Goal: Transaction & Acquisition: Purchase product/service

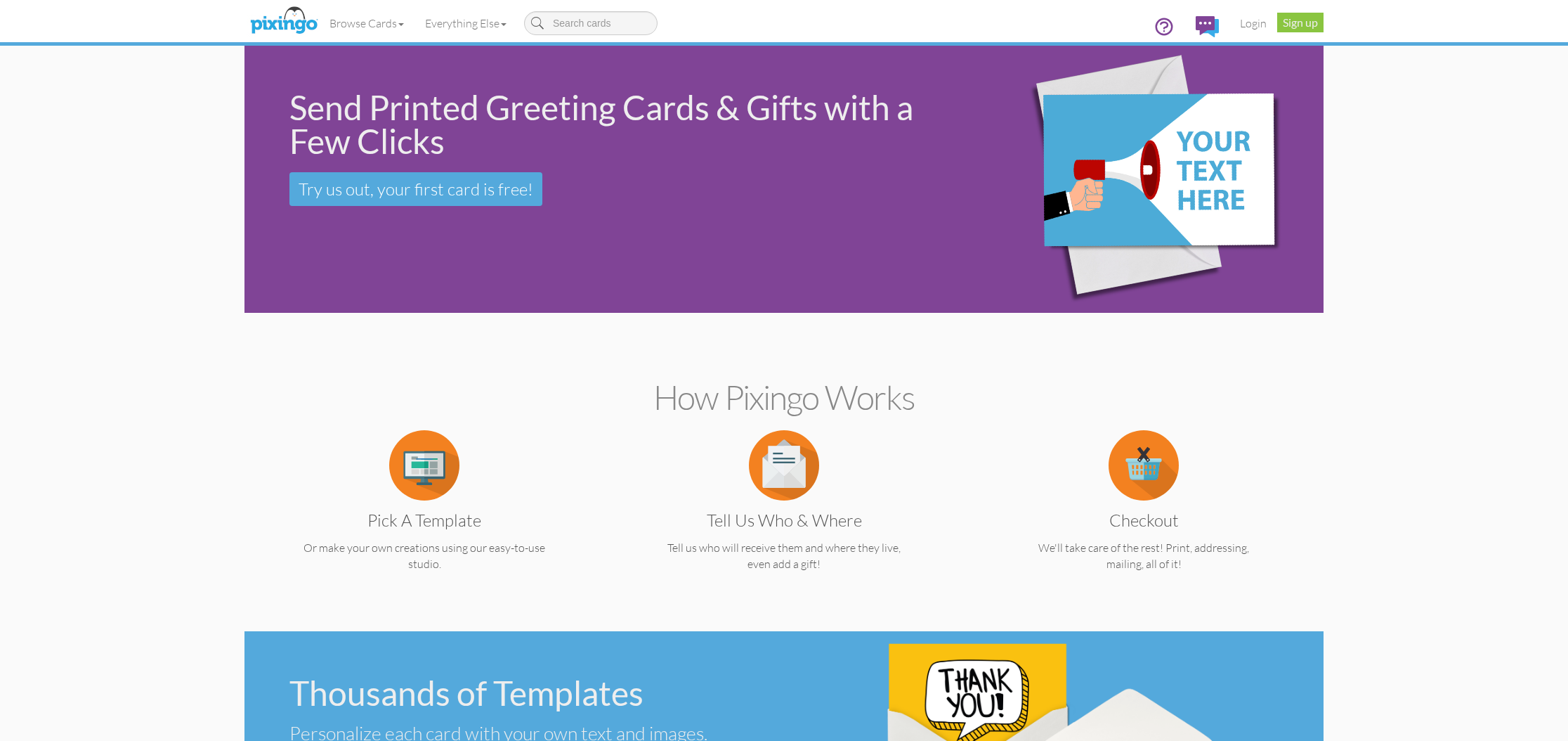
click at [427, 482] on img at bounding box center [423, 465] width 70 height 70
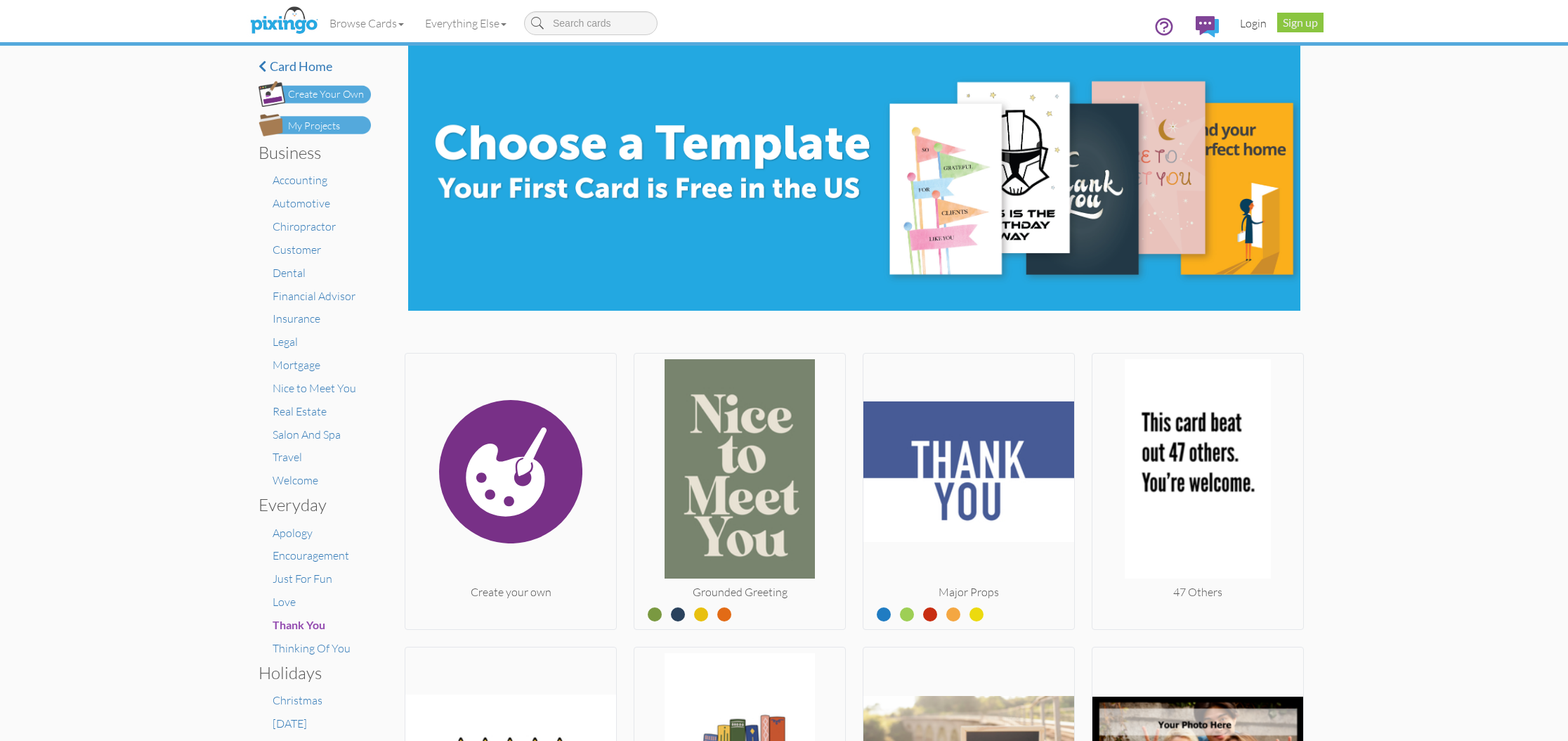
click at [1249, 23] on link "Login" at bounding box center [1253, 23] width 48 height 35
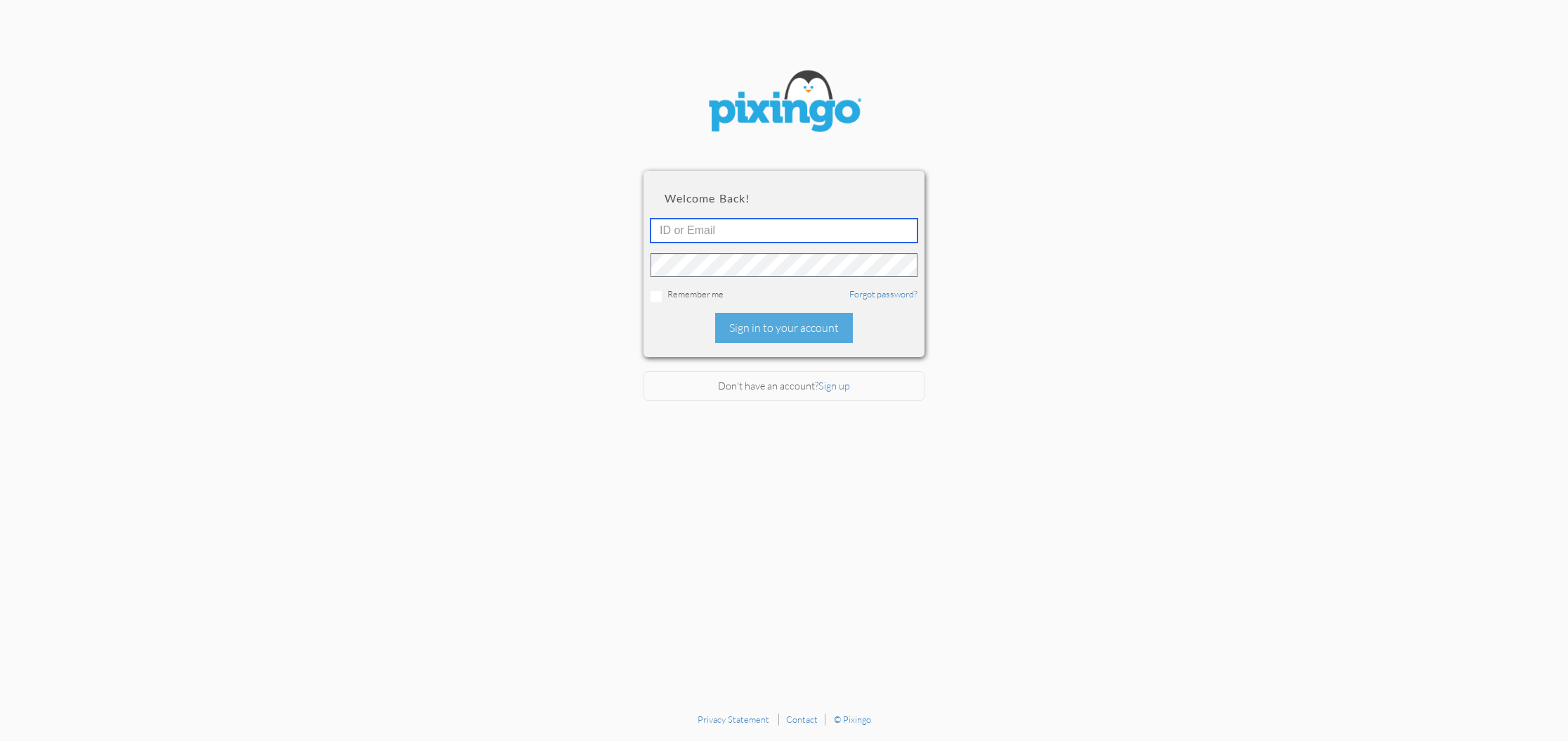
type input "[PERSON_NAME][EMAIL_ADDRESS][DOMAIN_NAME]"
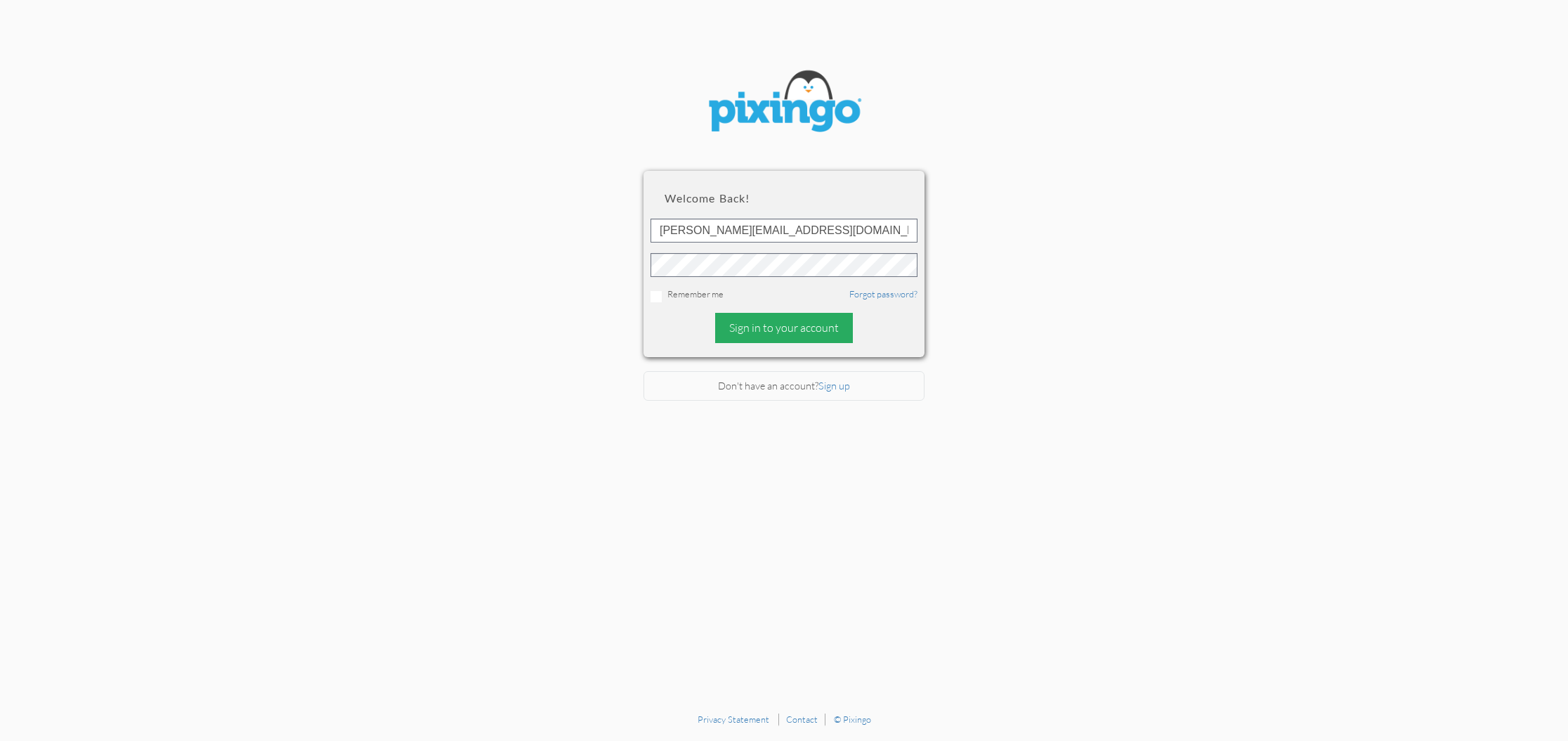
click at [770, 321] on div "Sign in to your account" at bounding box center [784, 327] width 137 height 30
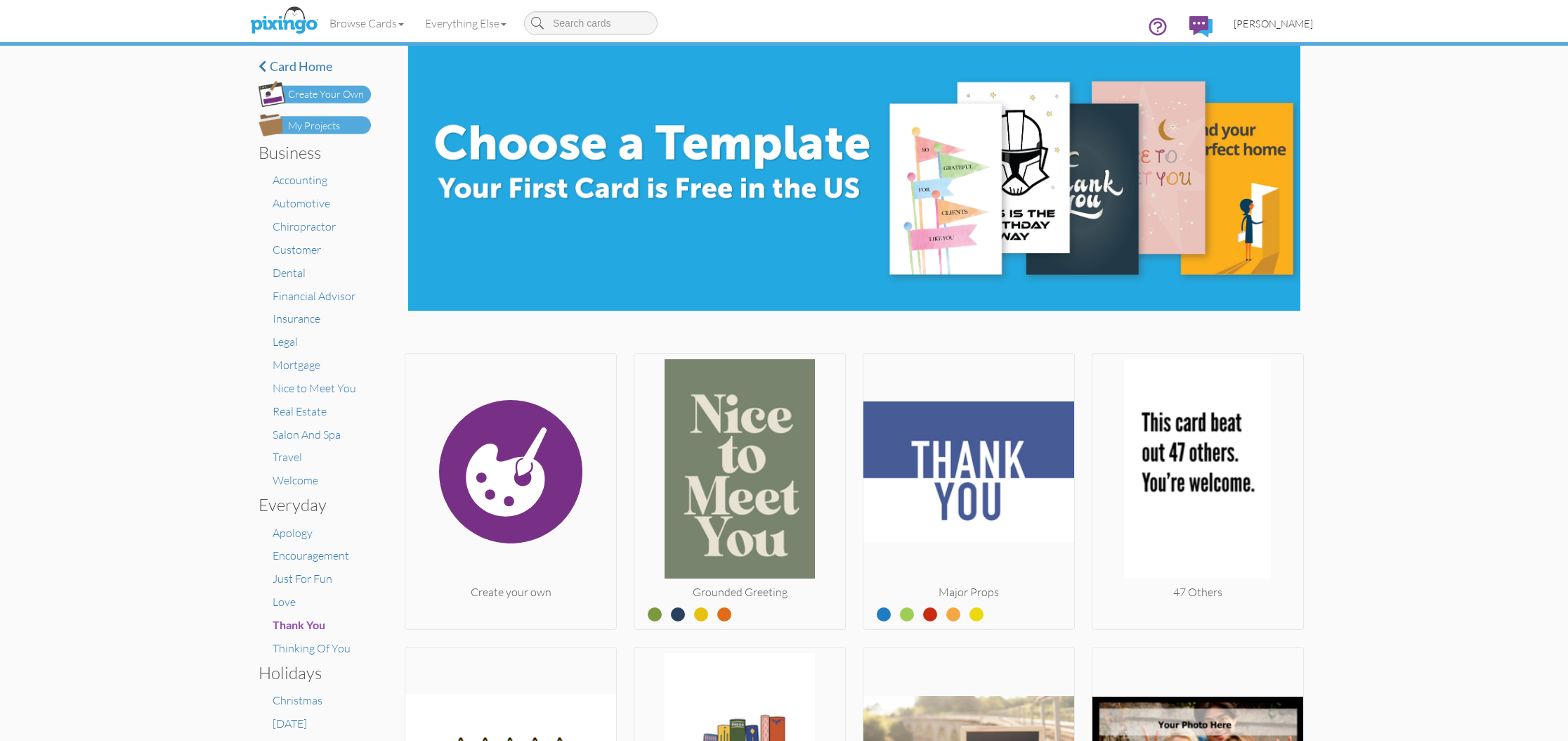
click at [1270, 26] on span "[PERSON_NAME]" at bounding box center [1274, 23] width 80 height 12
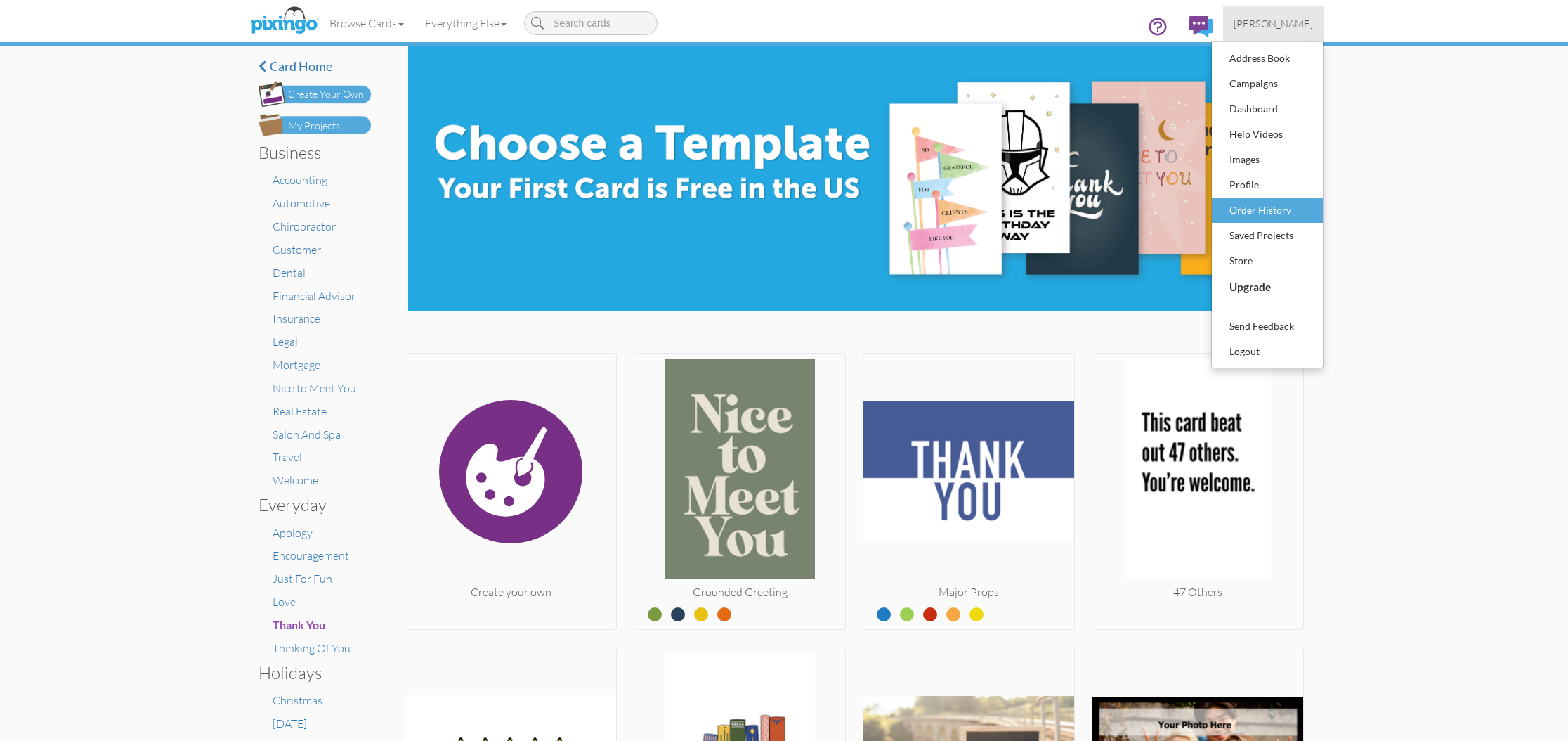
click at [1266, 207] on div "Order History" at bounding box center [1267, 211] width 83 height 21
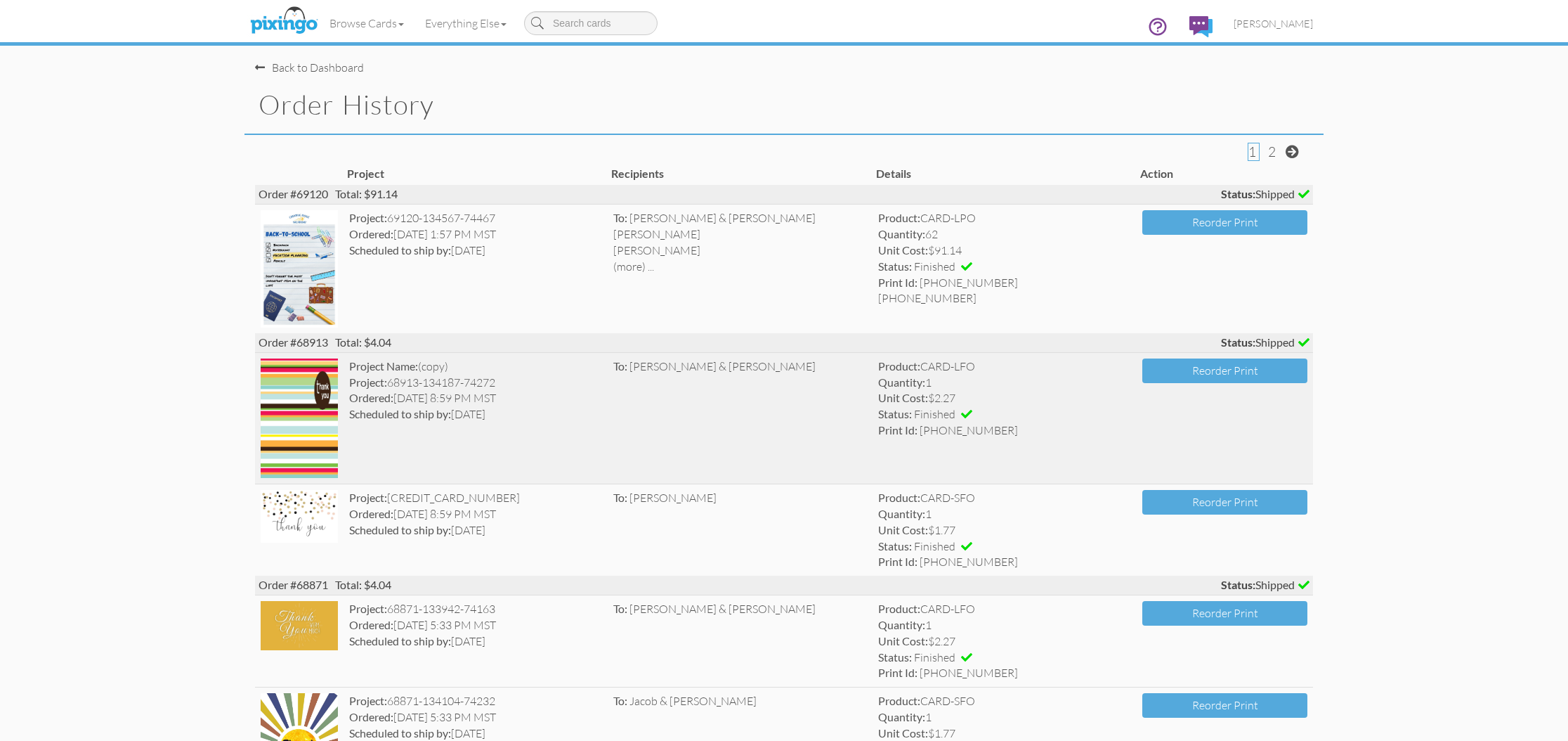
click at [301, 424] on img at bounding box center [299, 418] width 77 height 119
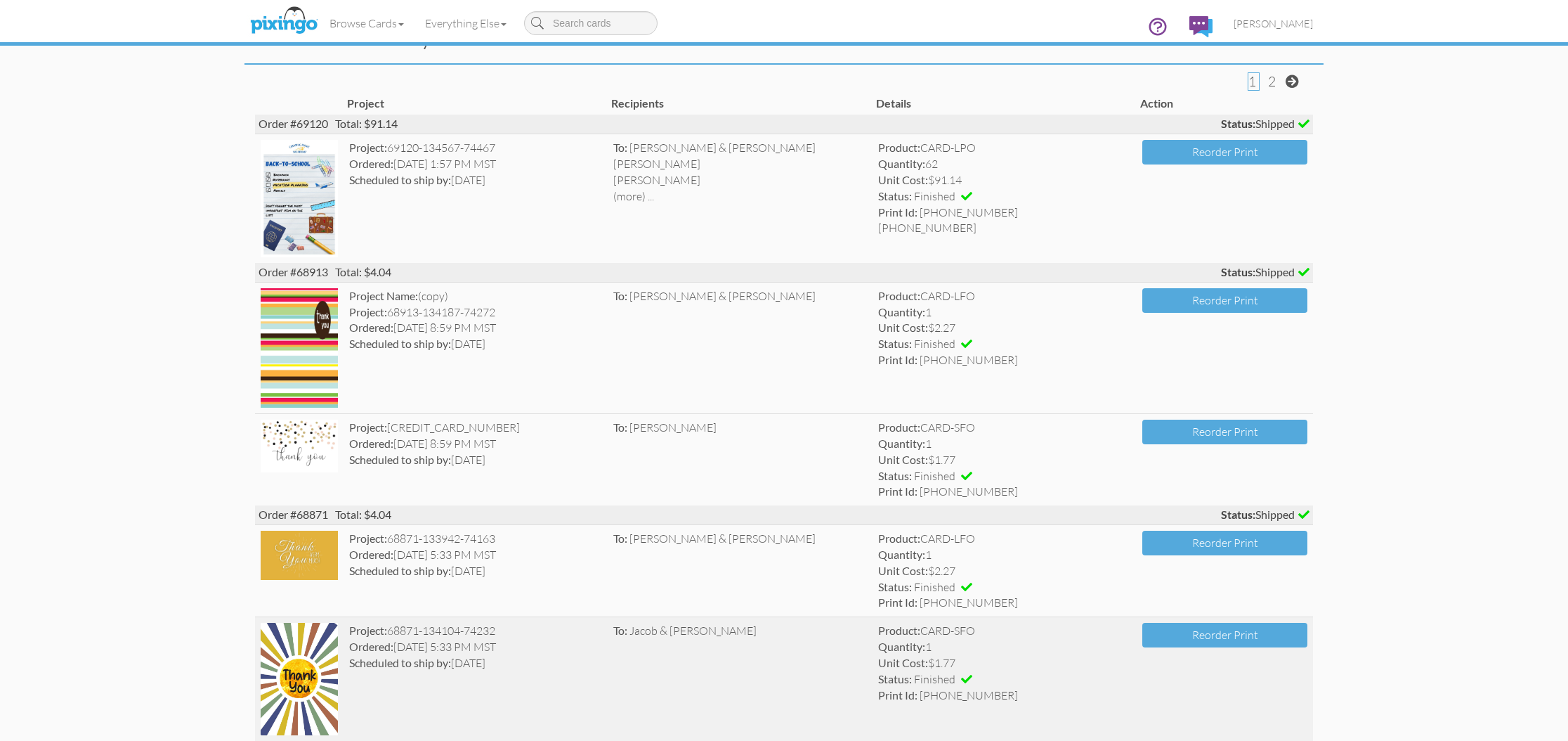
scroll to position [75, 0]
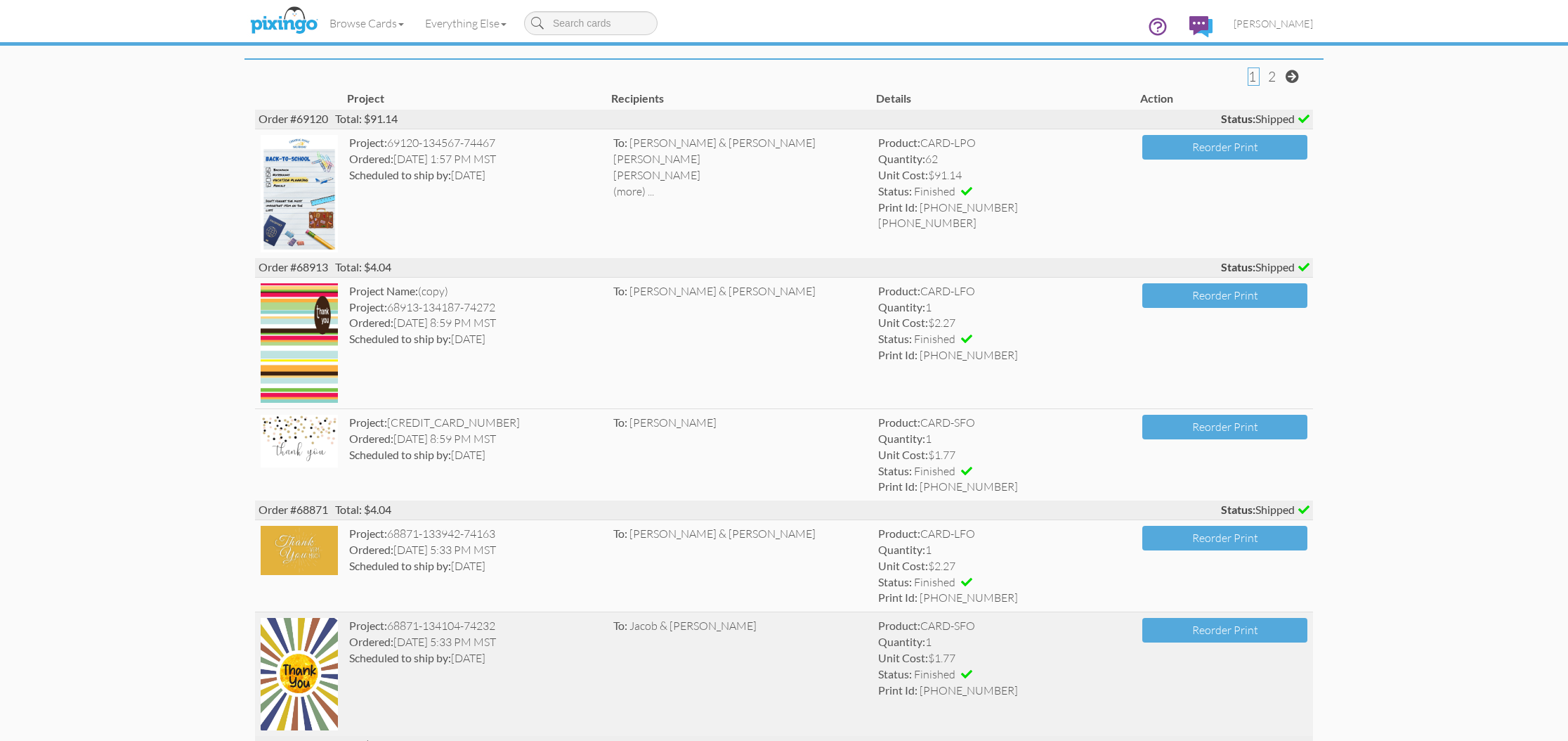
click at [298, 641] on img at bounding box center [299, 674] width 77 height 112
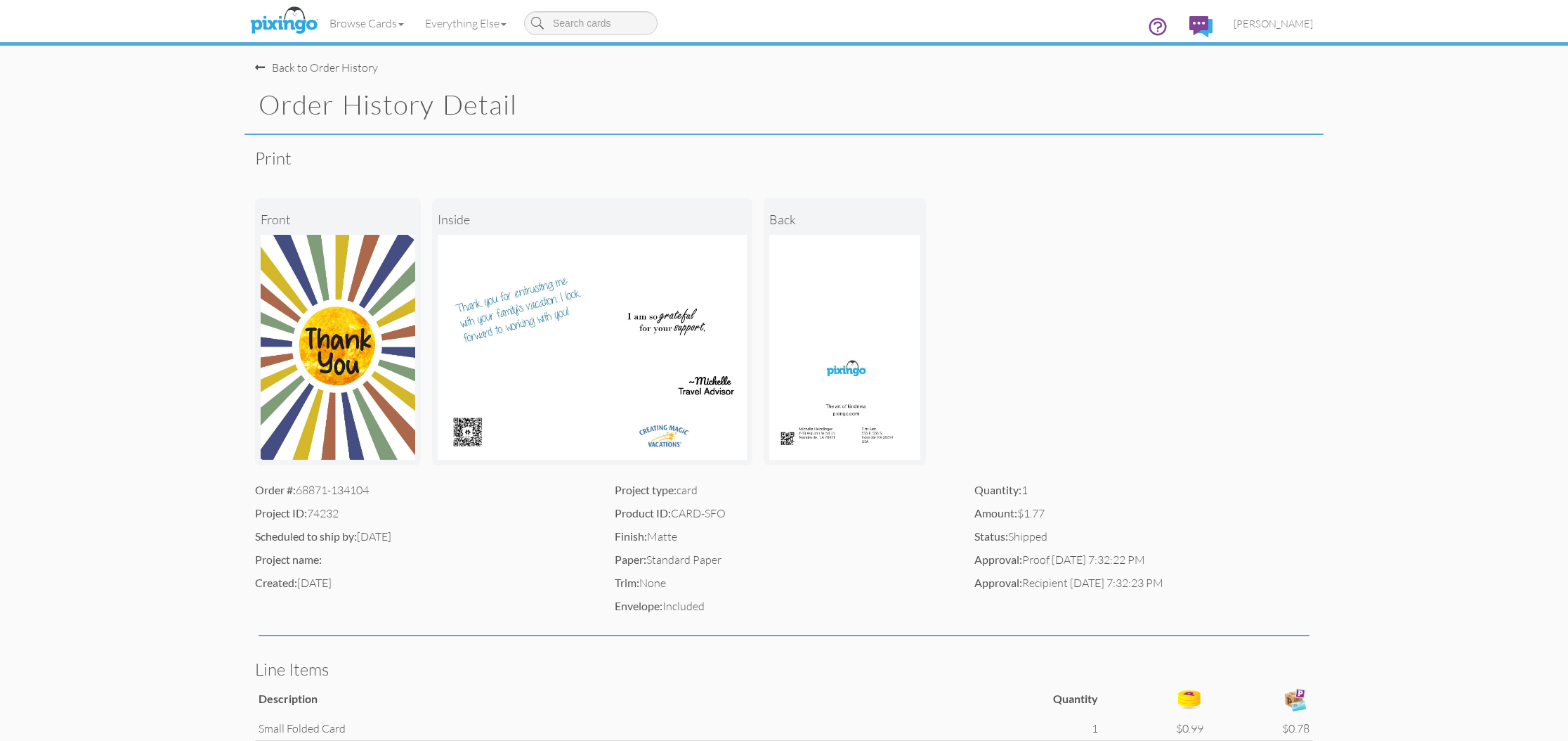
click at [308, 65] on div "Back to Order History" at bounding box center [317, 68] width 123 height 16
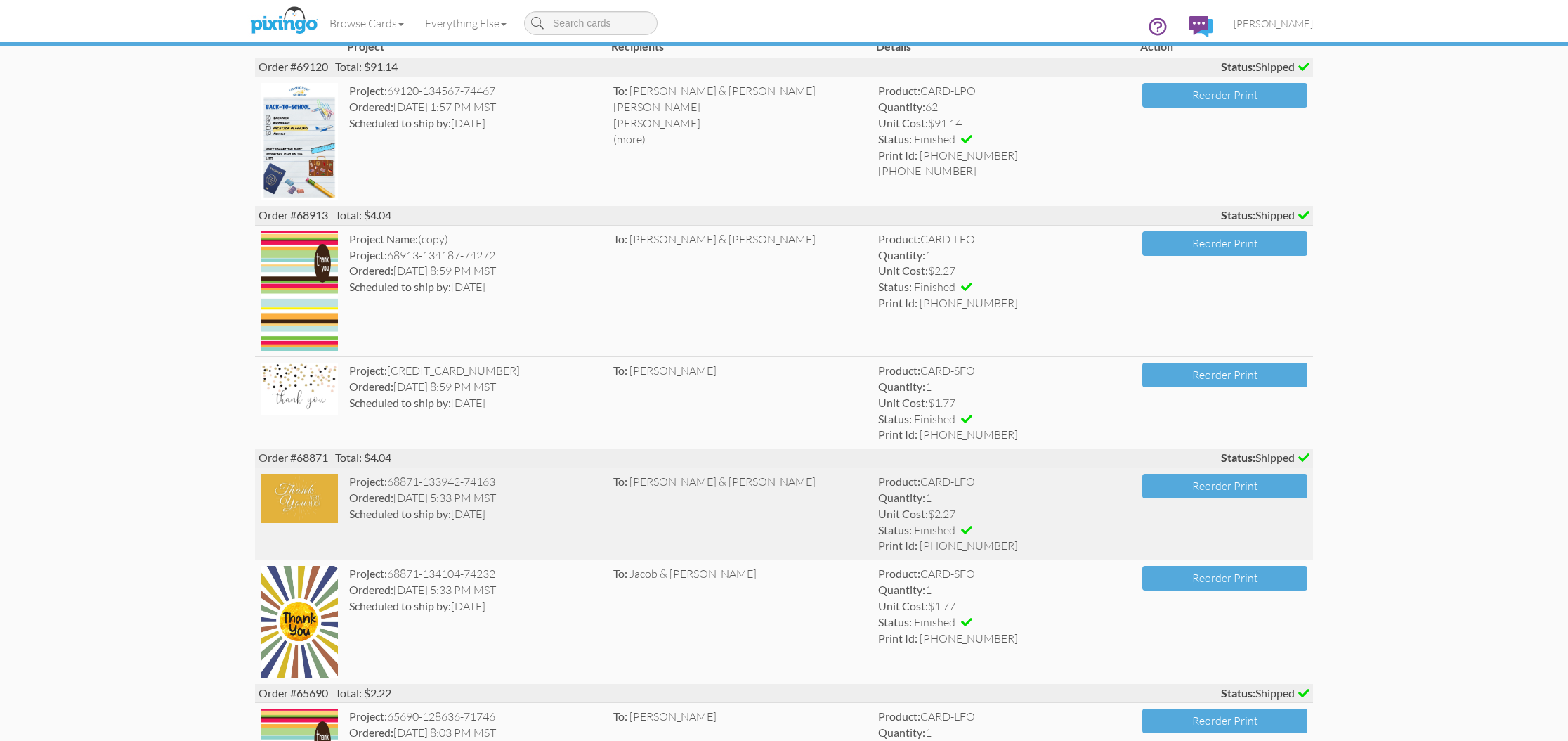
scroll to position [128, 0]
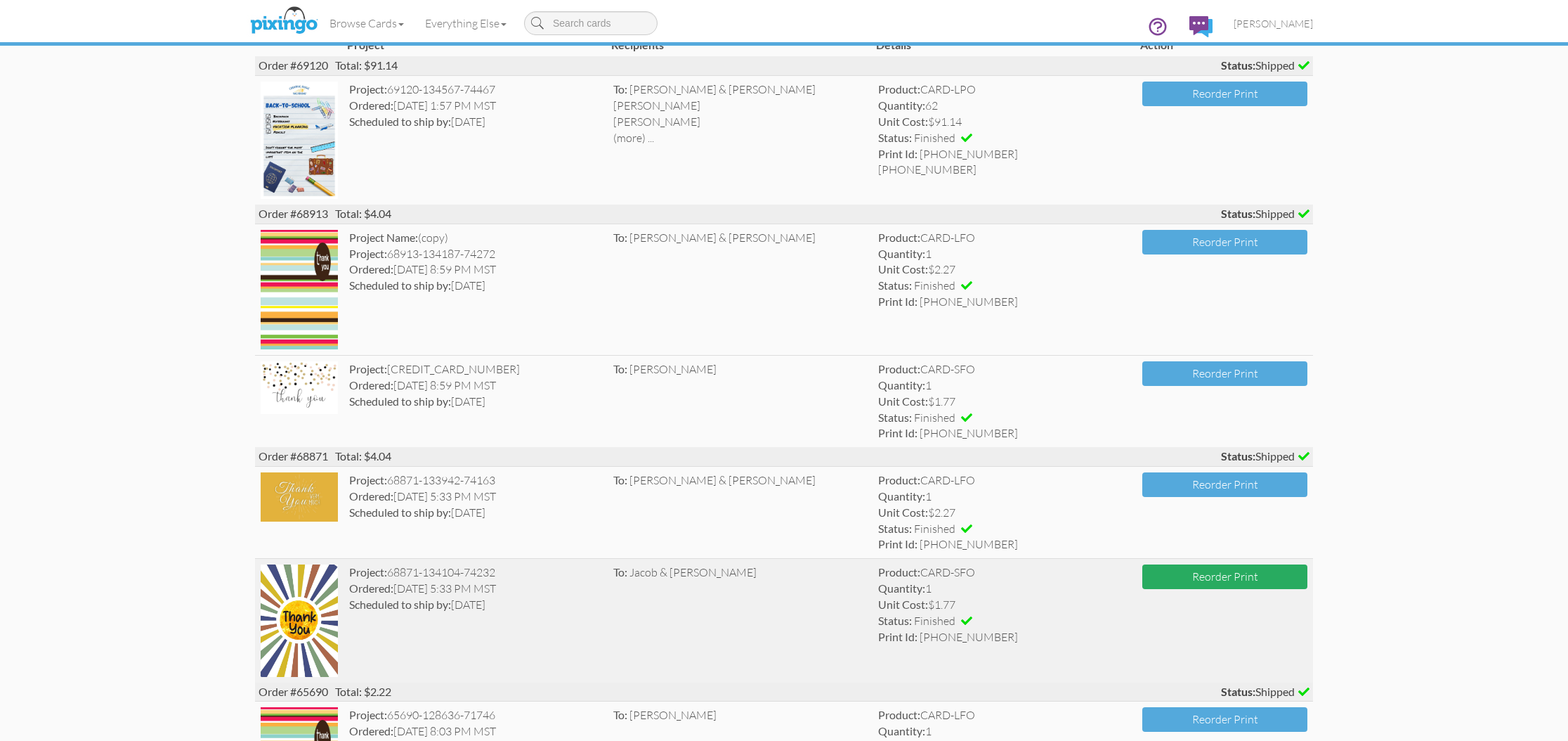
click at [1186, 567] on button "Reorder Print" at bounding box center [1225, 577] width 165 height 25
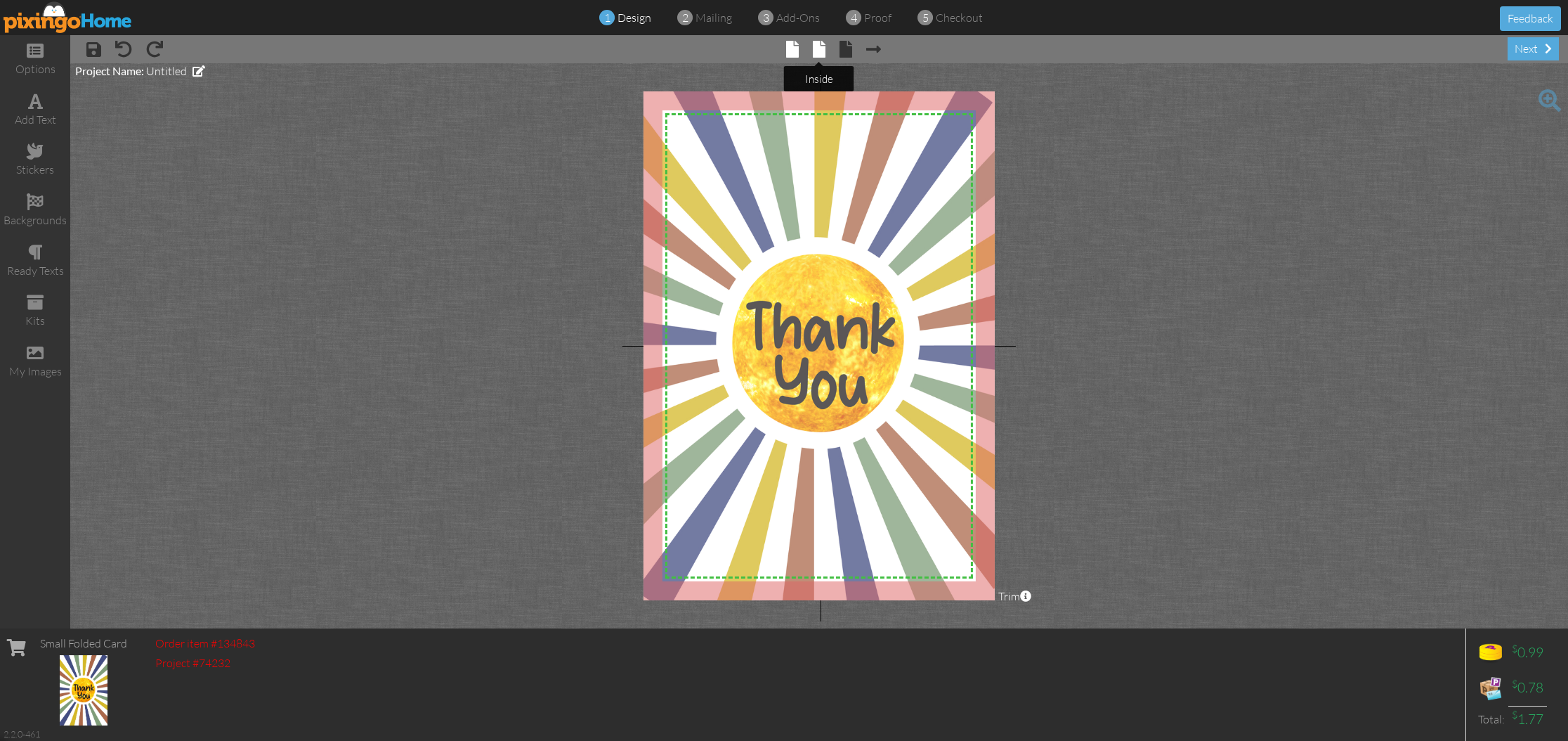
click at [819, 51] on span at bounding box center [819, 49] width 12 height 17
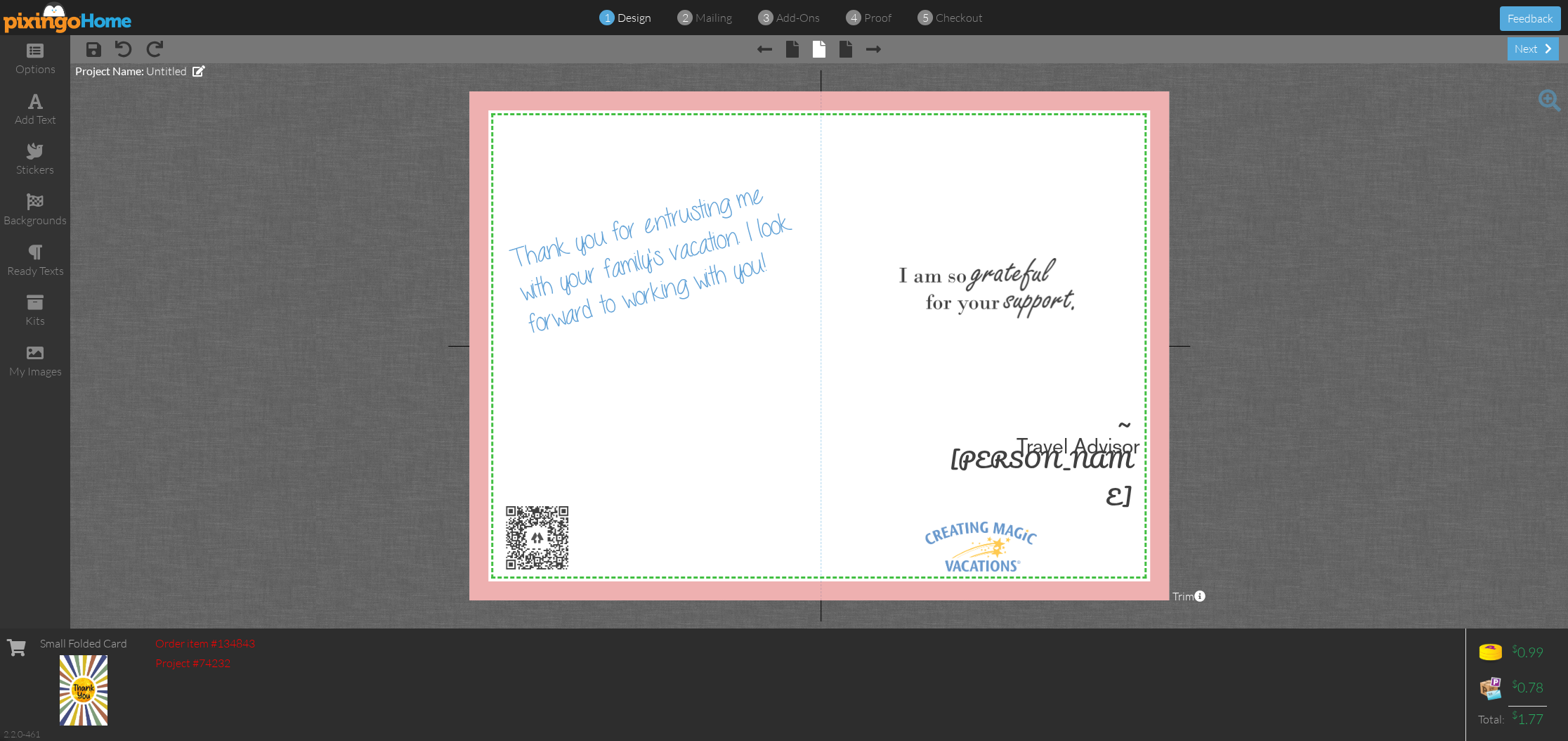
click at [663, 249] on div at bounding box center [819, 345] width 700 height 509
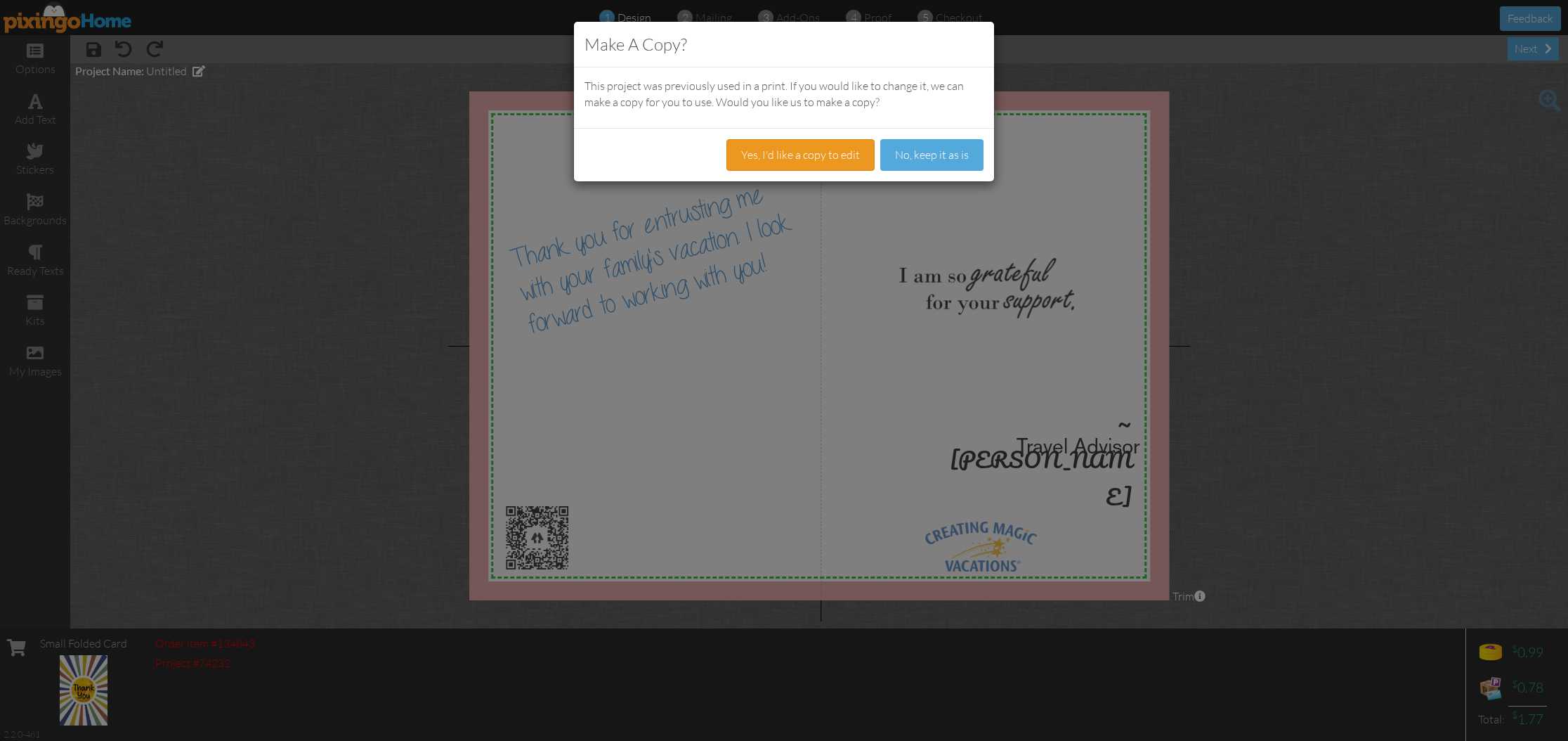
click at [830, 156] on button "Yes, I'd like a copy to edit" at bounding box center [801, 155] width 148 height 31
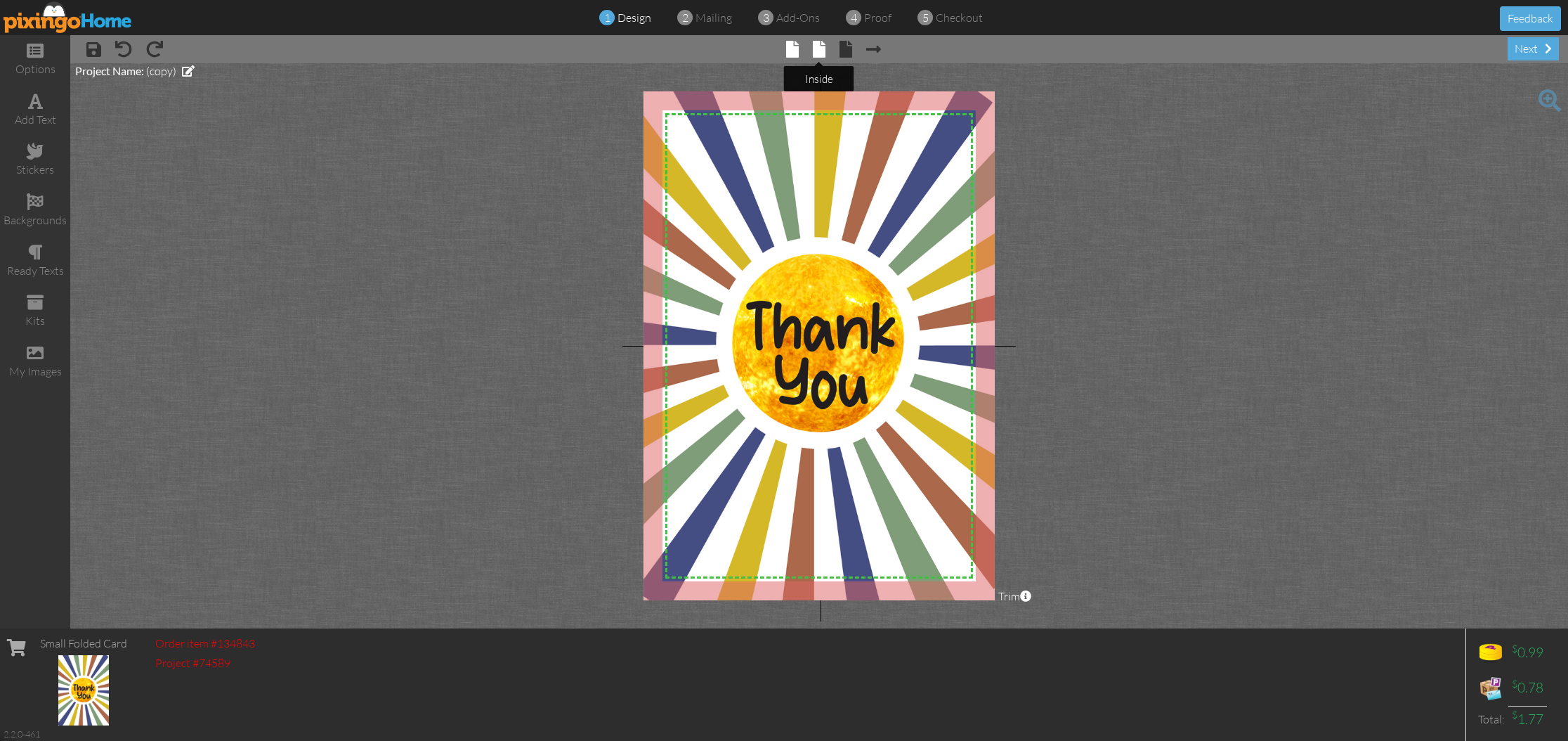
click at [819, 53] on span at bounding box center [819, 49] width 12 height 17
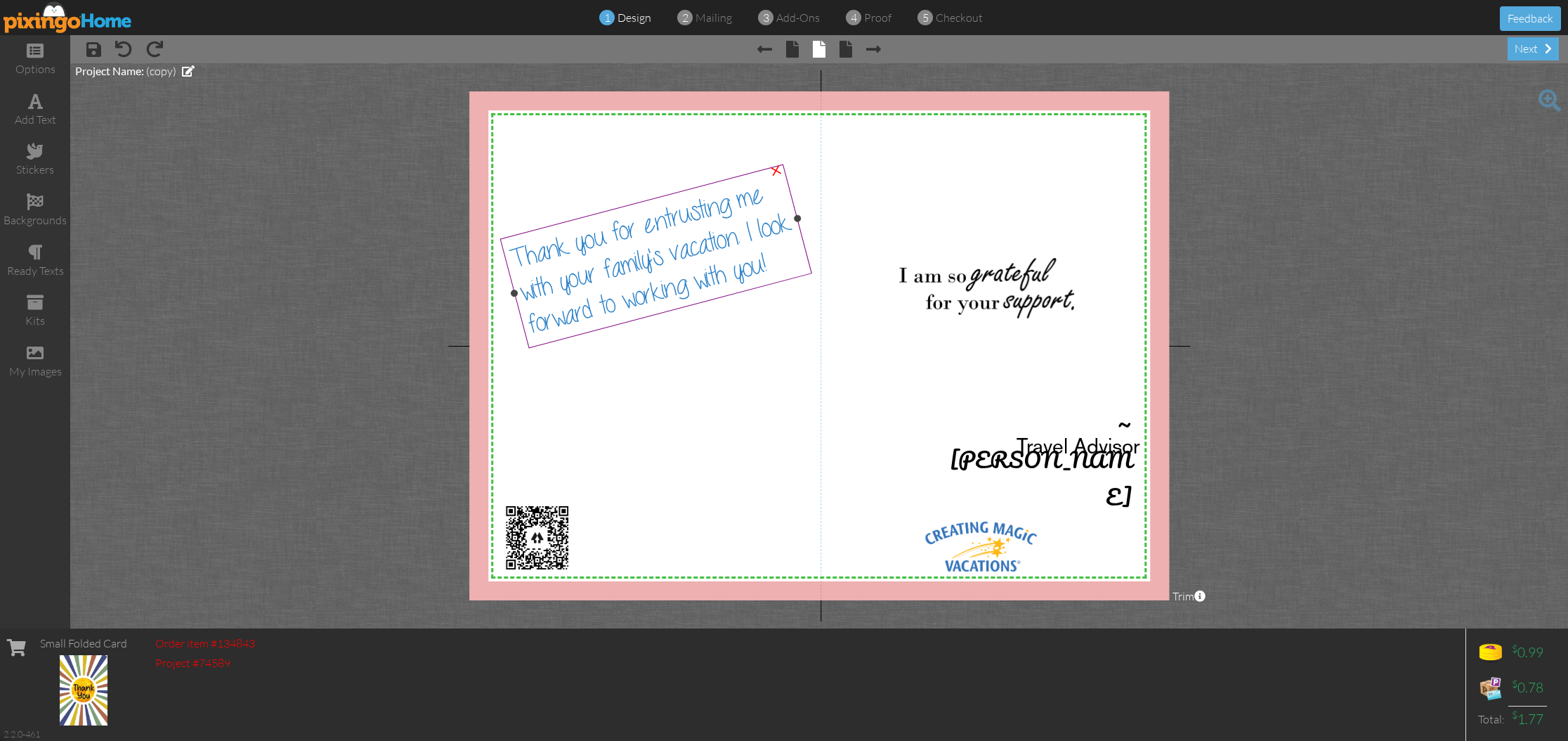
click at [661, 257] on span "Thank you for entrusting me with your family's vacation. I look forward to work…" at bounding box center [651, 260] width 284 height 158
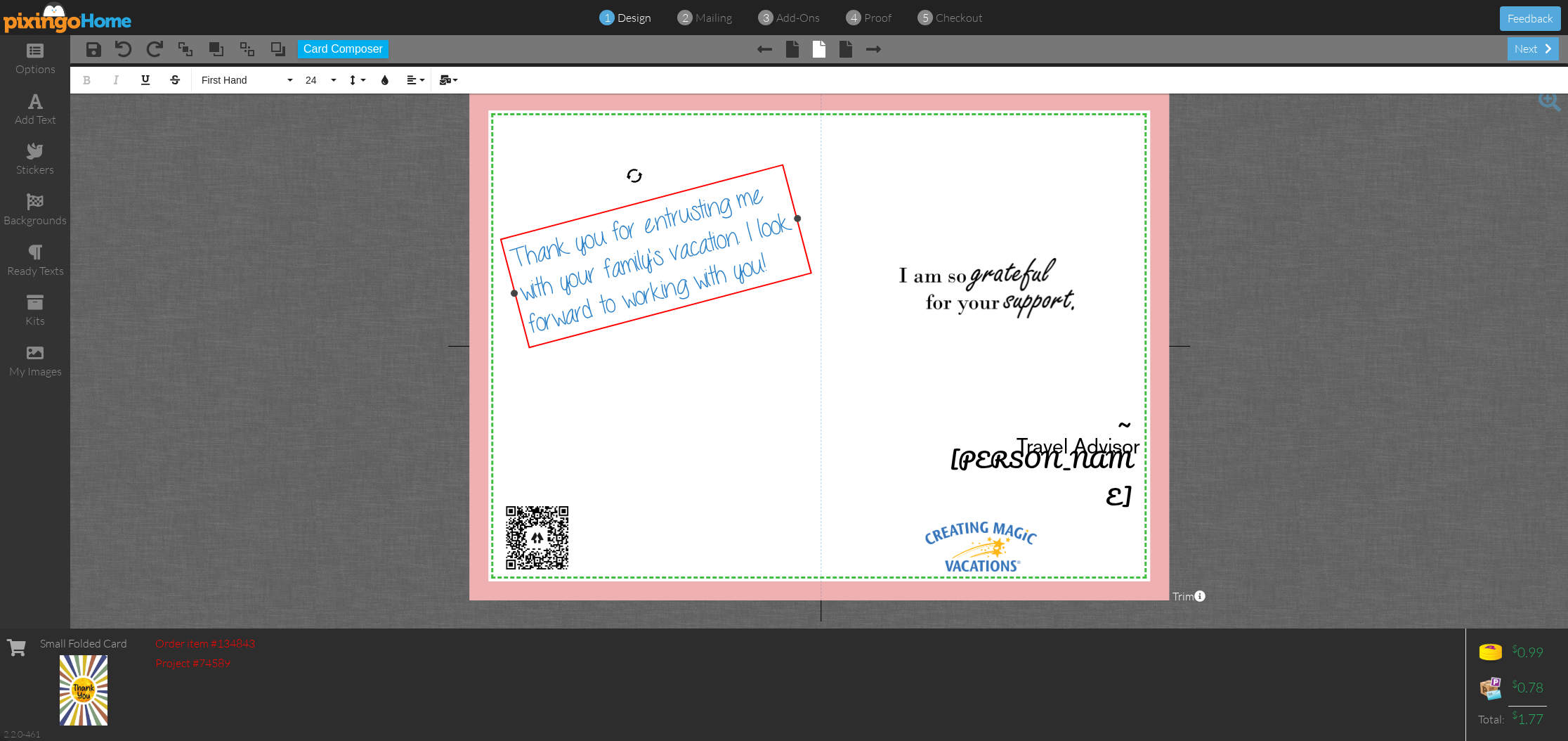
click at [662, 257] on span "Thank you for entrusting me with your family's vacation. I look forward to work…" at bounding box center [651, 260] width 284 height 158
drag, startPoint x: 662, startPoint y: 257, endPoint x: 622, endPoint y: 257, distance: 40.0
click at [622, 257] on span "Thank you for entrusting me with your family's vacation. I look forward to work…" at bounding box center [651, 260] width 284 height 158
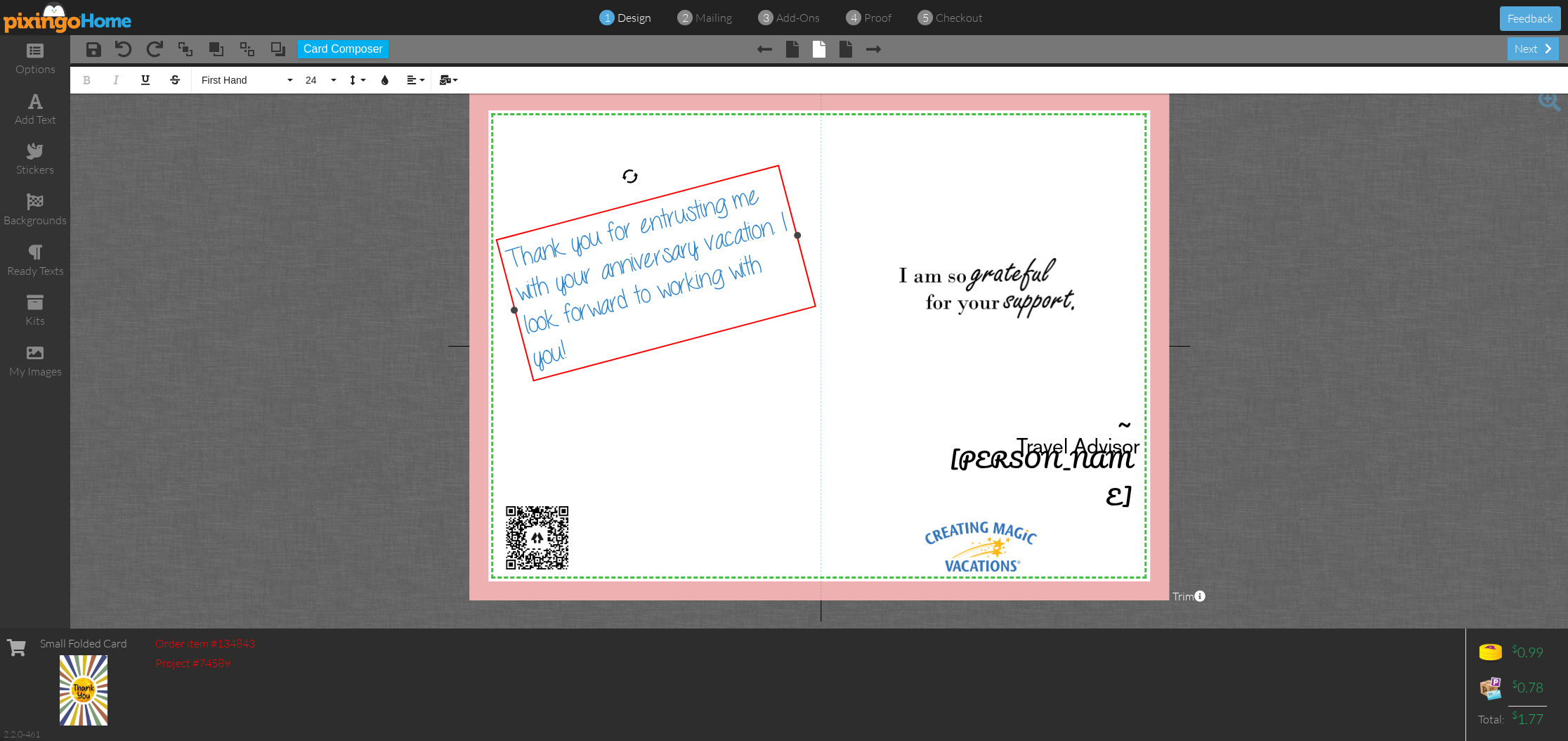
click at [569, 345] on div "Thank you for entrusting me with your anniversary vacation. I look forward to w…" at bounding box center [656, 273] width 307 height 202
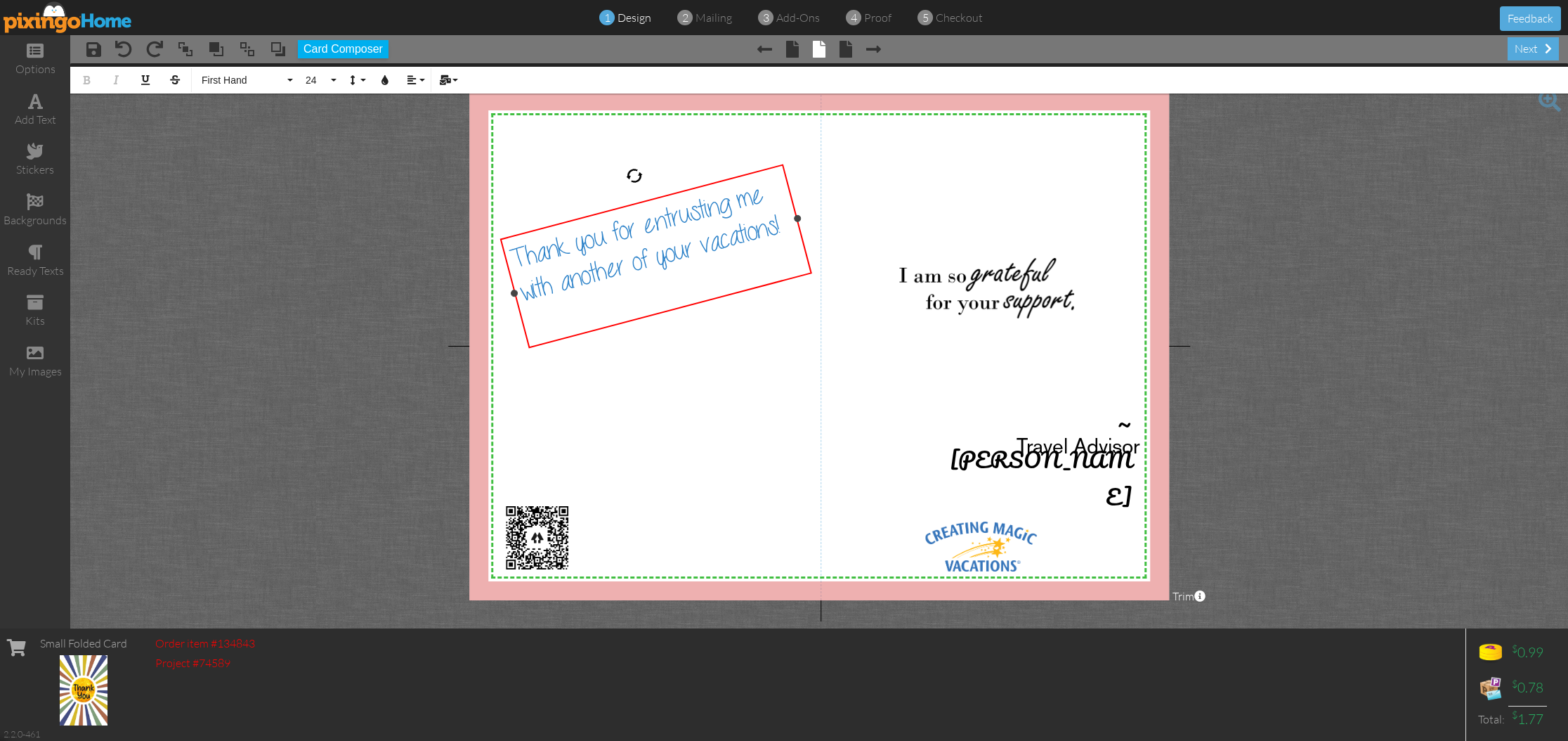
click at [631, 263] on span "Thank you for entrusting me with another of your vacations!" at bounding box center [645, 243] width 274 height 125
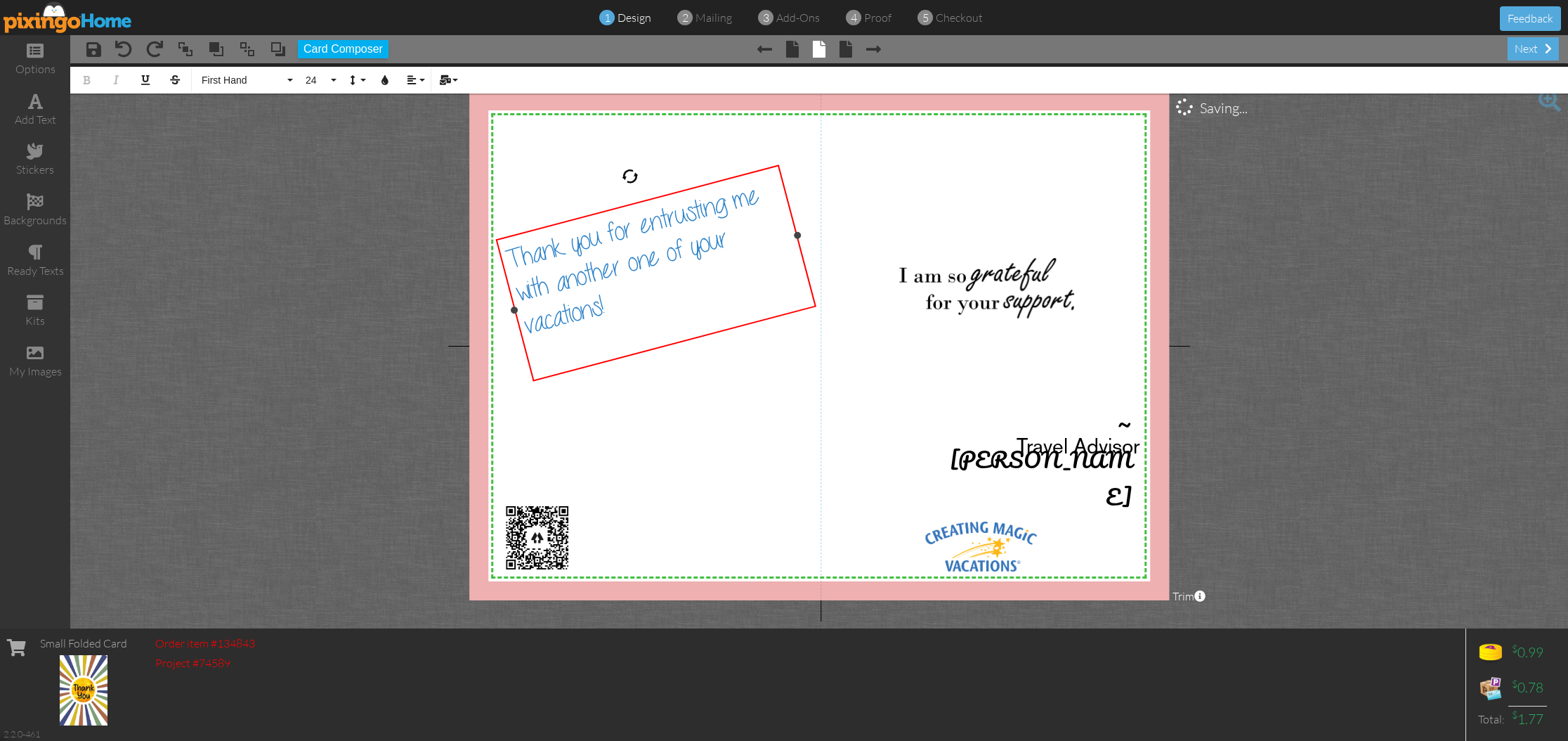
scroll to position [1, 0]
click at [616, 294] on div "Thank you for entrusting me with another one of your vacations!" at bounding box center [651, 257] width 297 height 169
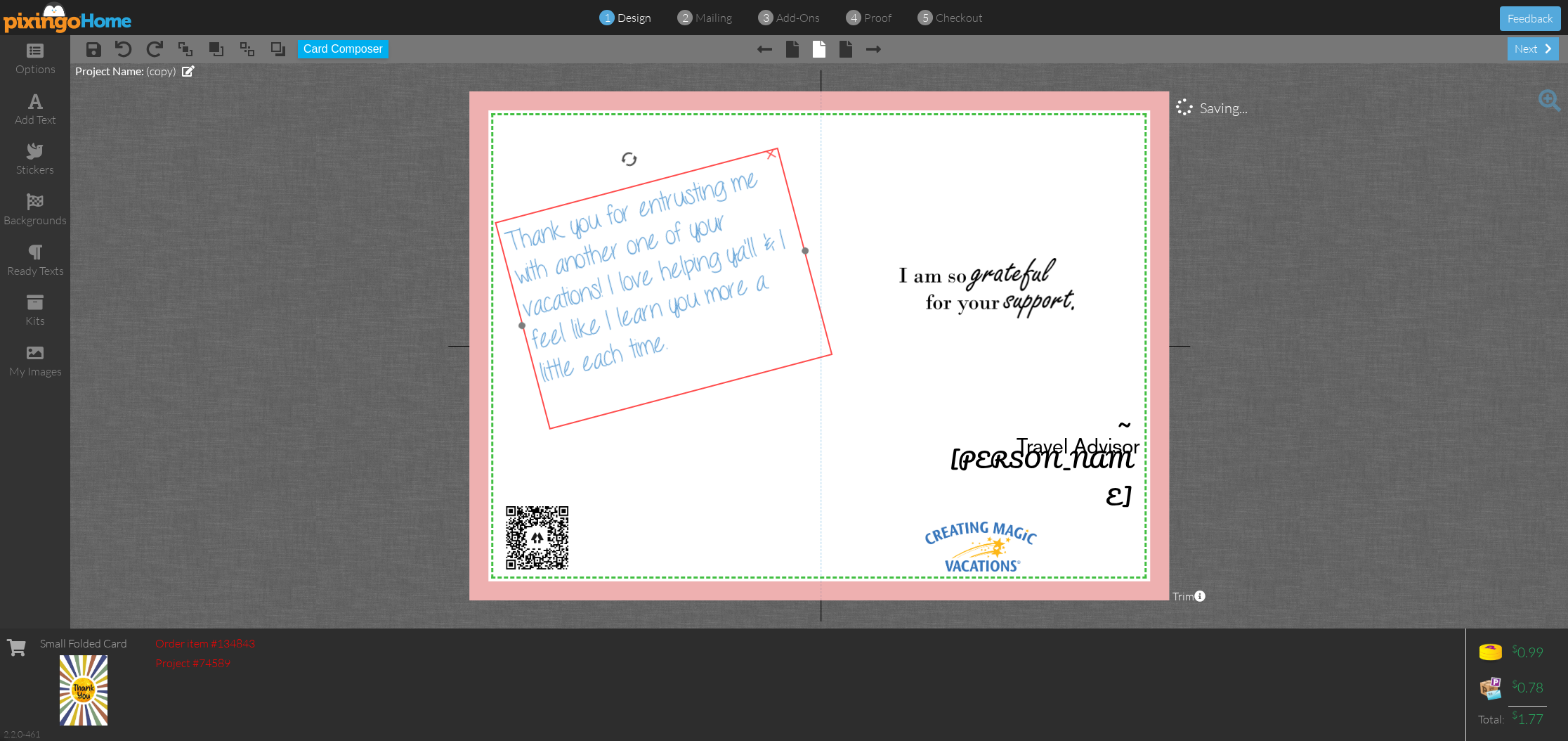
drag, startPoint x: 605, startPoint y: 314, endPoint x: 613, endPoint y: 296, distance: 19.7
click at [613, 296] on span "Thank you for entrusting me with another one of your vacations! I love helping …" at bounding box center [645, 276] width 284 height 223
click at [1518, 50] on div "next" at bounding box center [1533, 49] width 51 height 23
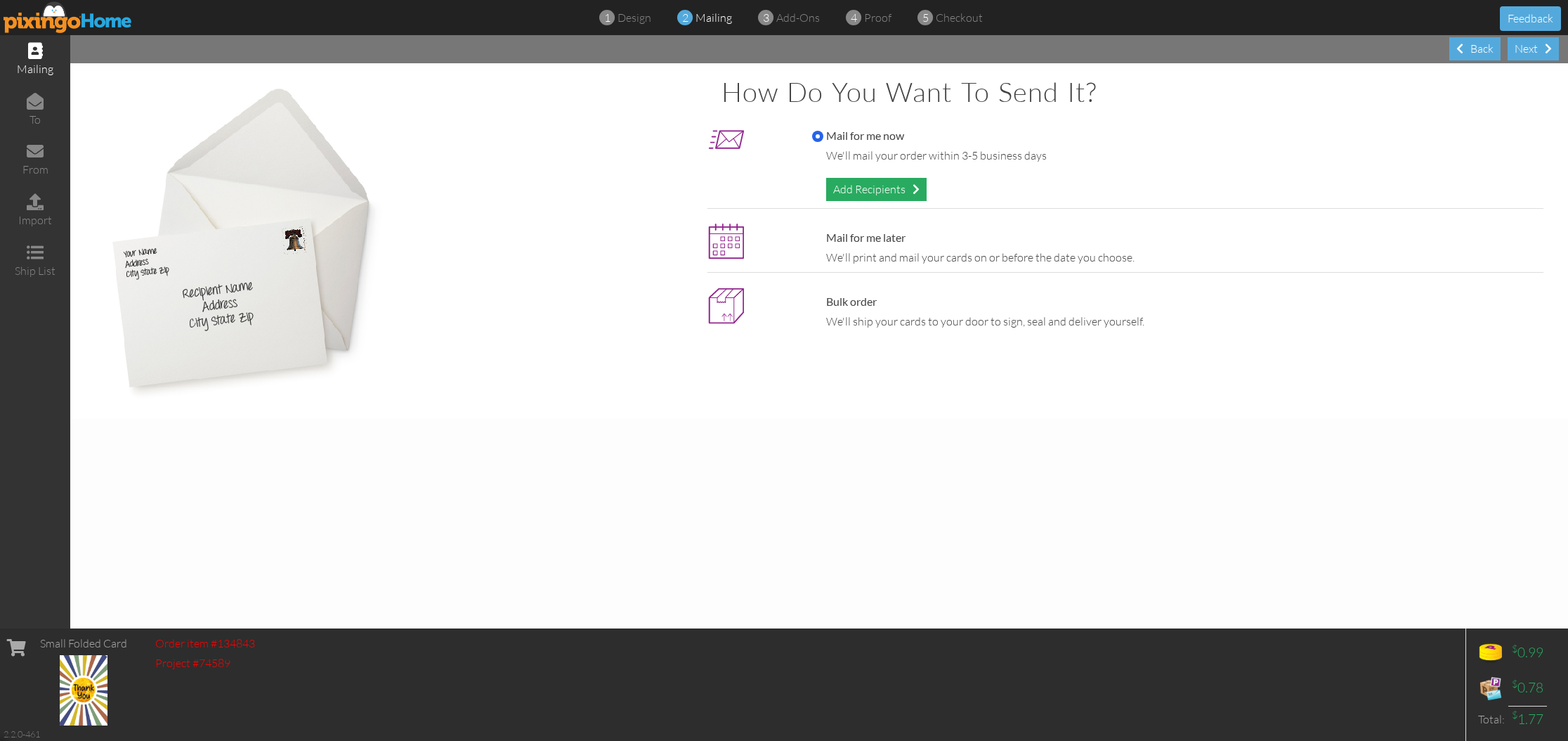
click at [895, 186] on div "Add Recipients" at bounding box center [877, 189] width 100 height 23
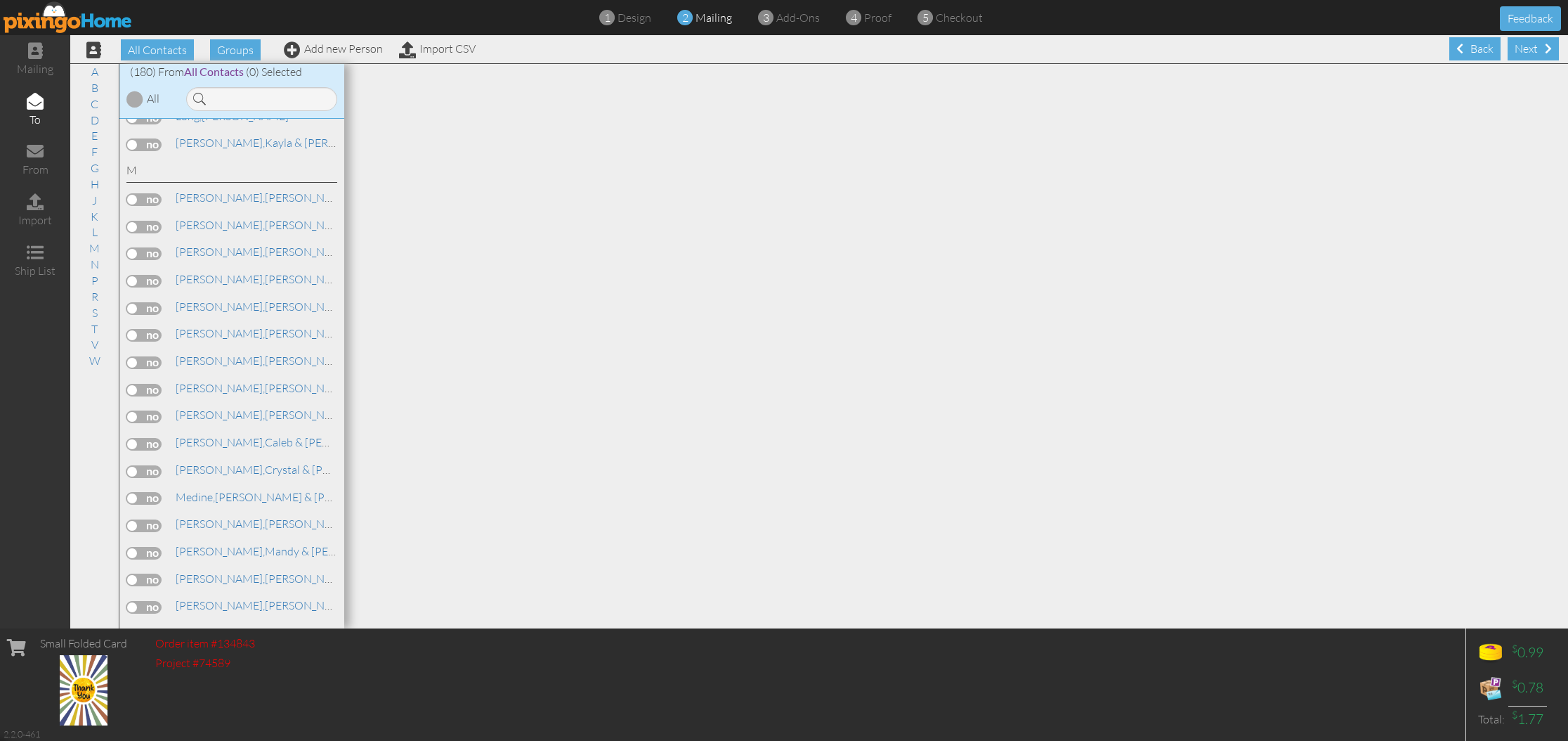
click at [147, 438] on label at bounding box center [144, 443] width 35 height 12
click at [0, 0] on input "checkbox" at bounding box center [0, 0] width 0 height 0
click at [1528, 46] on div "Next" at bounding box center [1533, 49] width 51 height 23
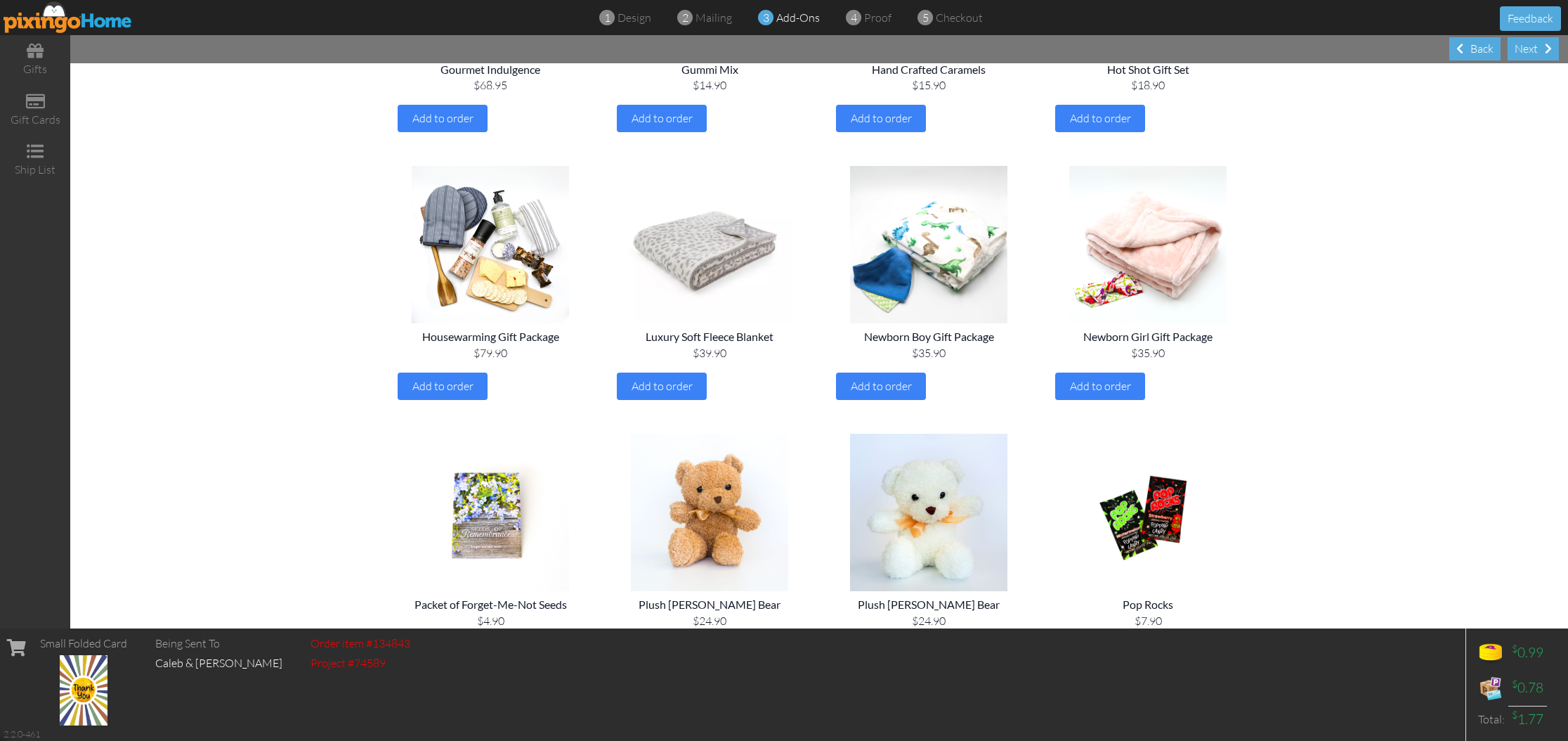
scroll to position [1111, 0]
